Goal: Information Seeking & Learning: Learn about a topic

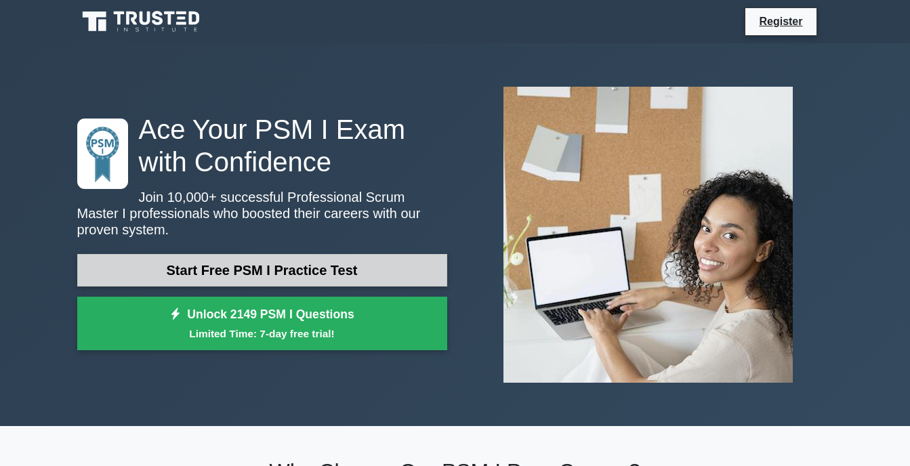
click at [223, 256] on link "Start Free PSM I Practice Test" at bounding box center [262, 270] width 370 height 33
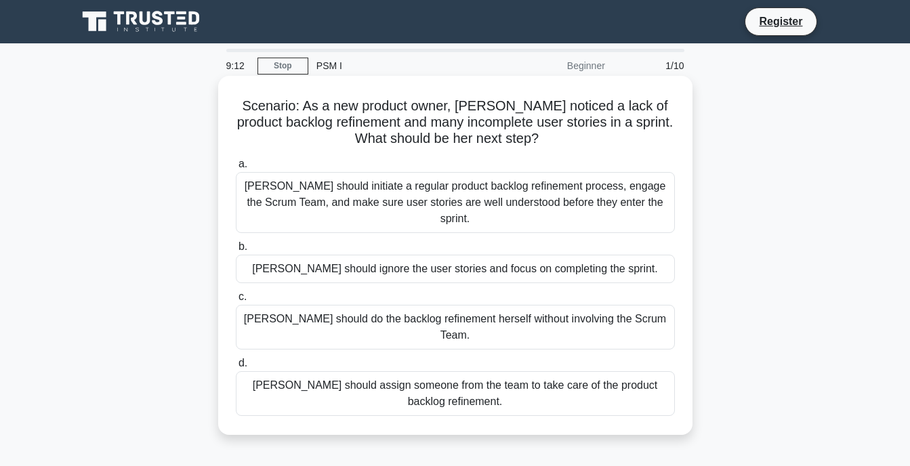
click at [276, 195] on div "[PERSON_NAME] should initiate a regular product backlog refinement process, eng…" at bounding box center [455, 202] width 439 height 61
click at [236, 169] on input "a. Sara should initiate a regular product backlog refinement process, engage th…" at bounding box center [236, 164] width 0 height 9
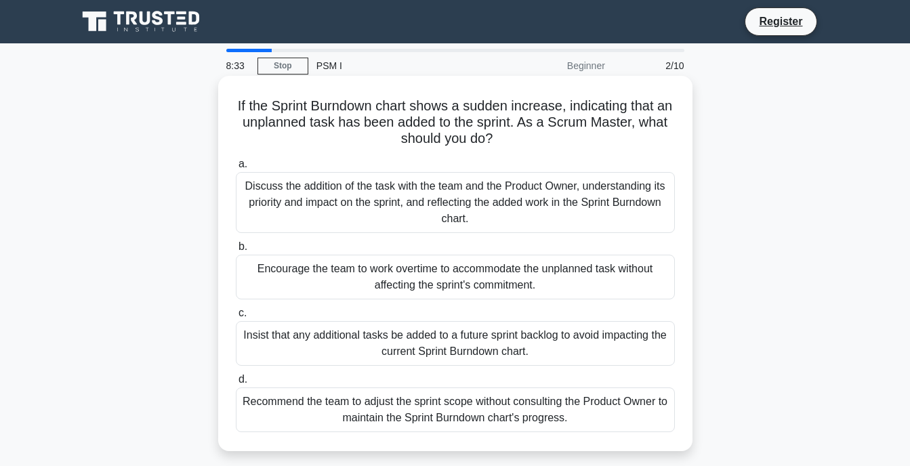
click at [284, 195] on div "Discuss the addition of the task with the team and the Product Owner, understan…" at bounding box center [455, 202] width 439 height 61
click at [236, 169] on input "a. Discuss the addition of the task with the team and the Product Owner, unders…" at bounding box center [236, 164] width 0 height 9
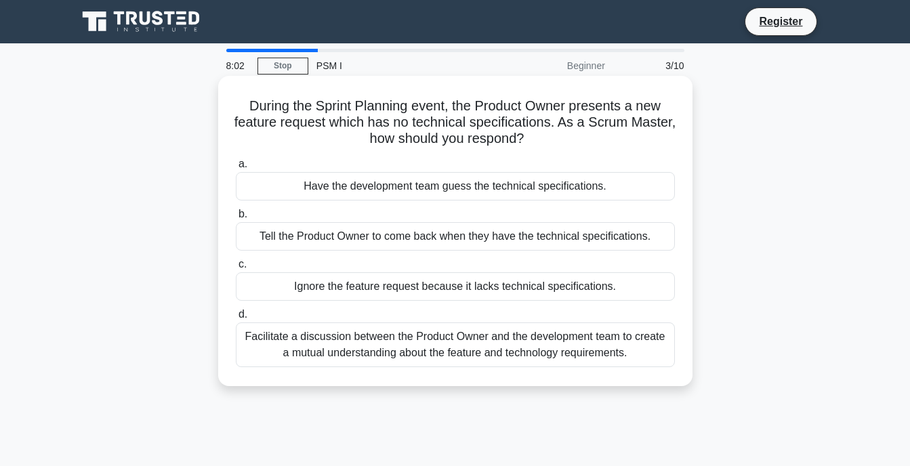
click at [323, 349] on div "Facilitate a discussion between the Product Owner and the development team to c…" at bounding box center [455, 345] width 439 height 45
click at [236, 319] on input "d. Facilitate a discussion between the Product Owner and the development team t…" at bounding box center [236, 314] width 0 height 9
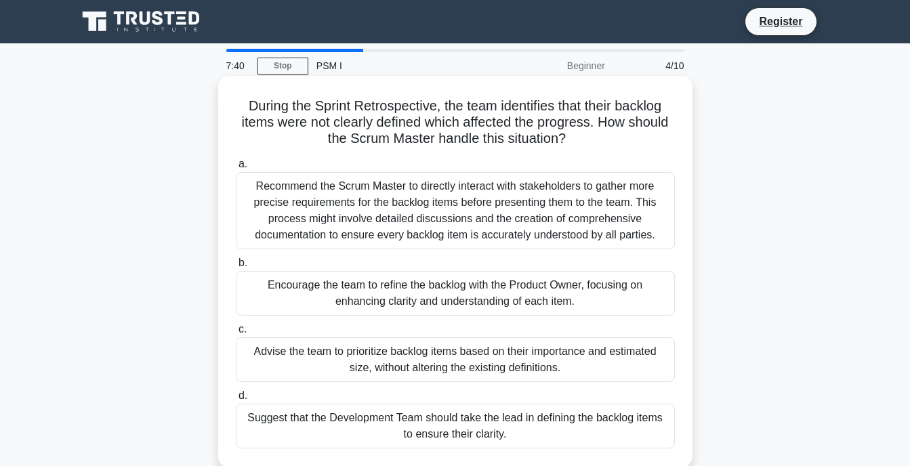
click at [315, 202] on div "Recommend the Scrum Master to directly interact with stakeholders to gather mor…" at bounding box center [455, 210] width 439 height 77
click at [236, 169] on input "a. Recommend the Scrum Master to directly interact with stakeholders to gather …" at bounding box center [236, 164] width 0 height 9
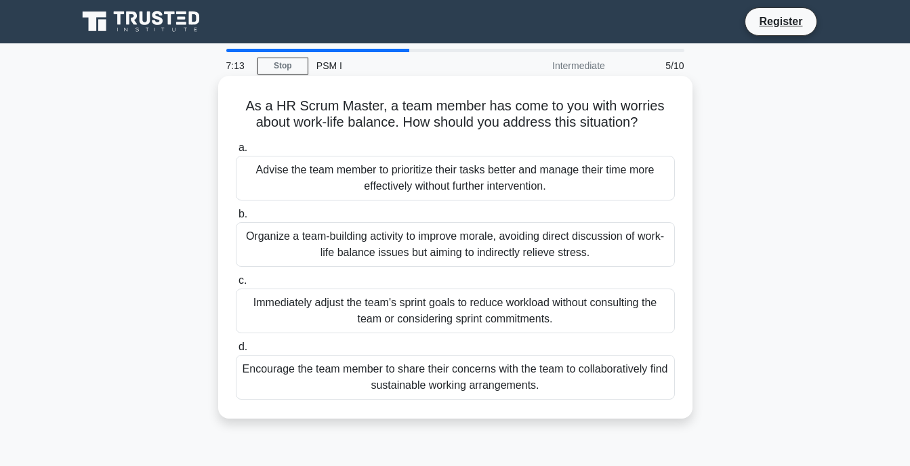
click at [273, 374] on div "Encourage the team member to share their concerns with the team to collaborativ…" at bounding box center [455, 377] width 439 height 45
click at [236, 352] on input "d. Encourage the team member to share their concerns with the team to collabora…" at bounding box center [236, 347] width 0 height 9
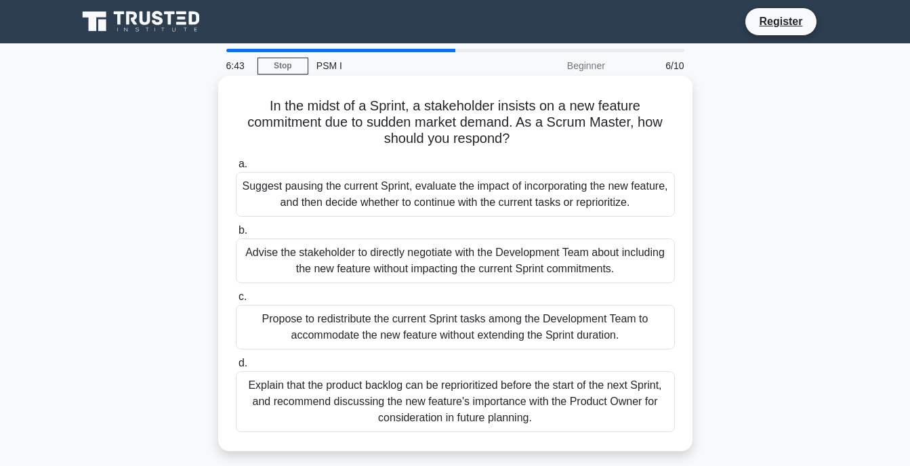
click at [344, 326] on div "Propose to redistribute the current Sprint tasks among the Development Team to …" at bounding box center [455, 327] width 439 height 45
click at [236, 302] on input "c. Propose to redistribute the current Sprint tasks among the Development Team …" at bounding box center [236, 297] width 0 height 9
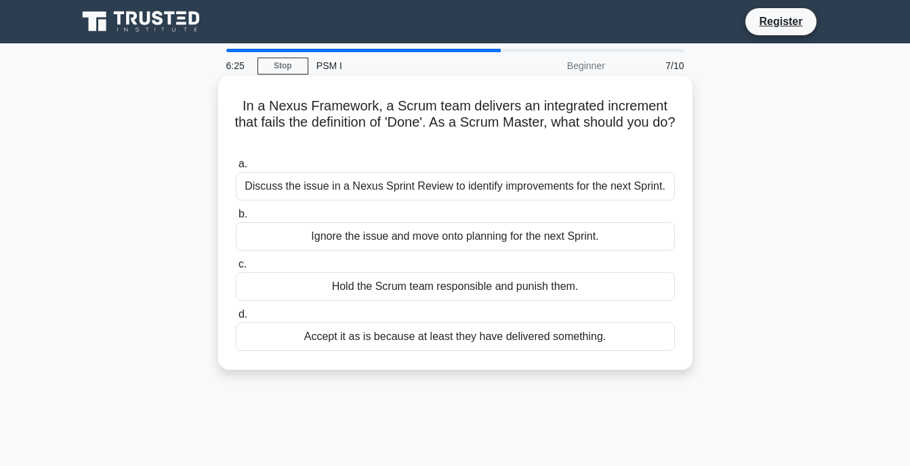
click at [460, 184] on div "Discuss the issue in a Nexus Sprint Review to identify improvements for the nex…" at bounding box center [455, 186] width 439 height 28
click at [236, 169] on input "a. Discuss the issue in a Nexus Sprint Review to identify improvements for the …" at bounding box center [236, 164] width 0 height 9
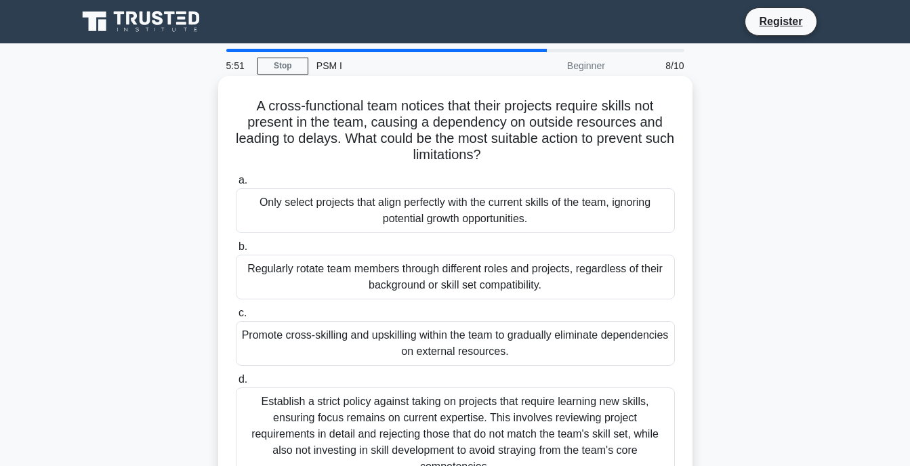
click at [331, 422] on div "Establish a strict policy against taking on projects that require learning new …" at bounding box center [455, 435] width 439 height 94
click at [236, 384] on input "d. Establish a strict policy against taking on projects that require learning n…" at bounding box center [236, 380] width 0 height 9
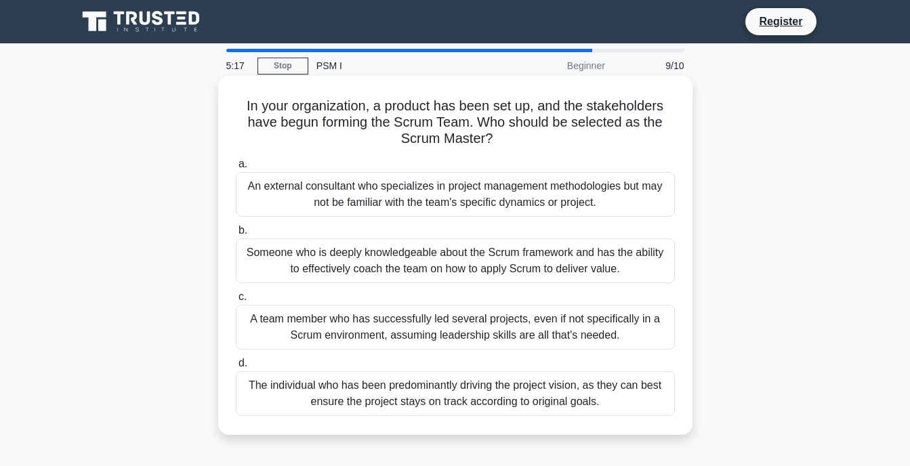
click at [383, 262] on div "Someone who is deeply knowledgeable about the Scrum framework and has the abili…" at bounding box center [455, 261] width 439 height 45
click at [236, 235] on input "b. Someone who is deeply knowledgeable about the Scrum framework and has the ab…" at bounding box center [236, 230] width 0 height 9
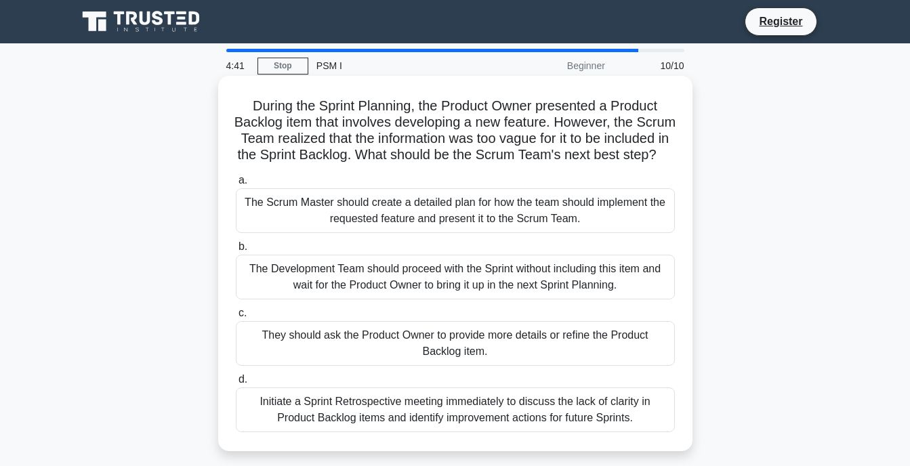
click at [381, 424] on div "Initiate a Sprint Retrospective meeting immediately to discuss the lack of clar…" at bounding box center [455, 410] width 439 height 45
click at [236, 384] on input "d. Initiate a Sprint Retrospective meeting immediately to discuss the lack of c…" at bounding box center [236, 380] width 0 height 9
